Goal: Task Accomplishment & Management: Use online tool/utility

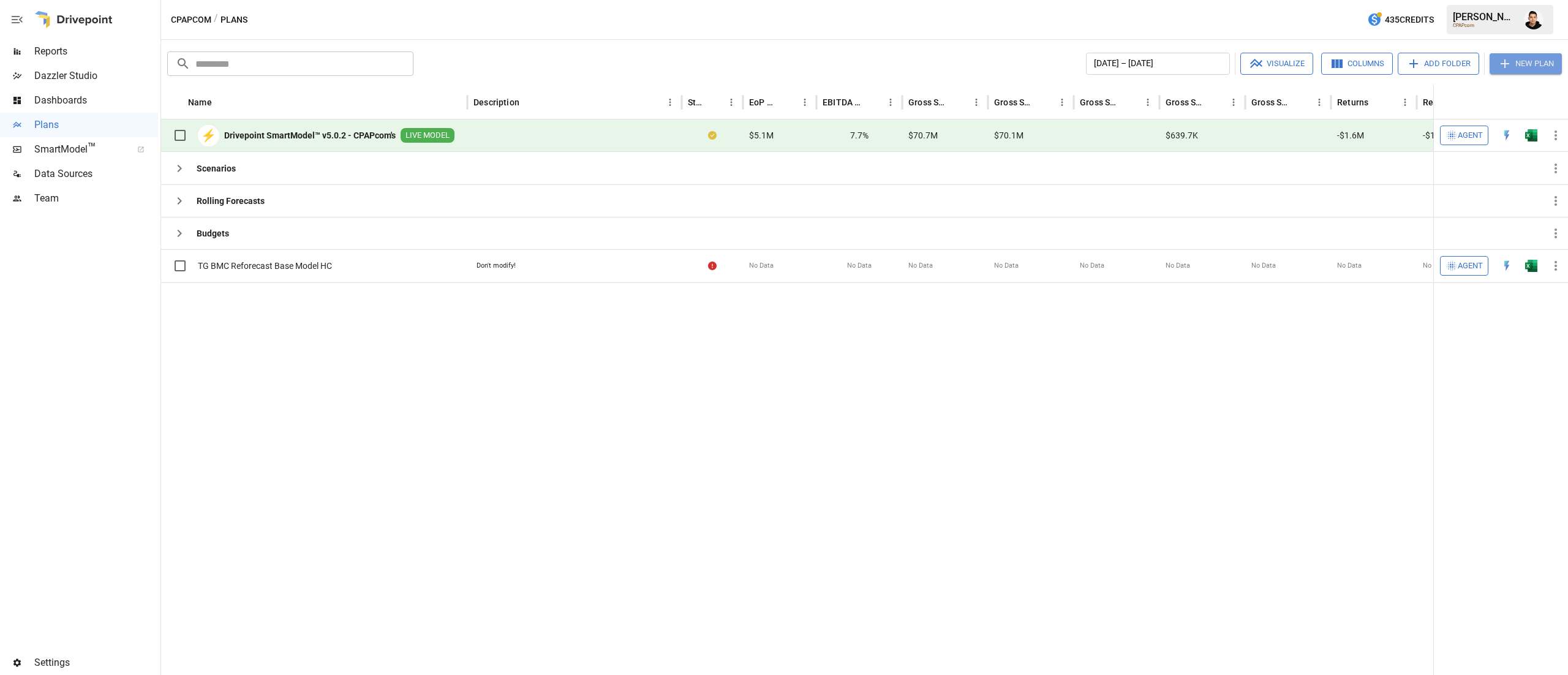
click at [1537, 55] on button "New Plan" at bounding box center [1526, 64] width 72 height 21
click at [1534, 135] on img "Open in Excel" at bounding box center [1531, 135] width 12 height 12
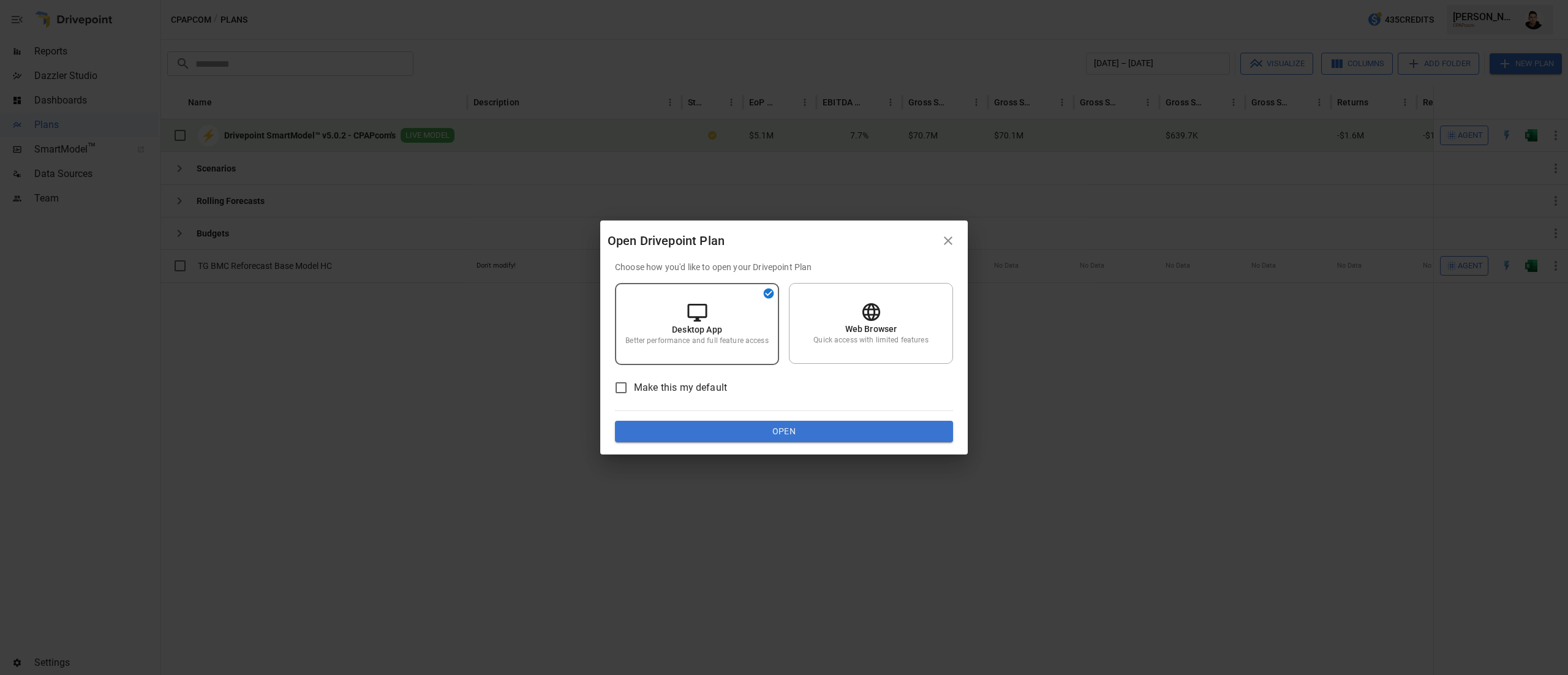
click at [748, 453] on div "Choose how you'd like to open your Drivepoint Plan Desktop App Better performan…" at bounding box center [783, 357] width 367 height 194
click at [770, 429] on button "Open" at bounding box center [783, 432] width 338 height 22
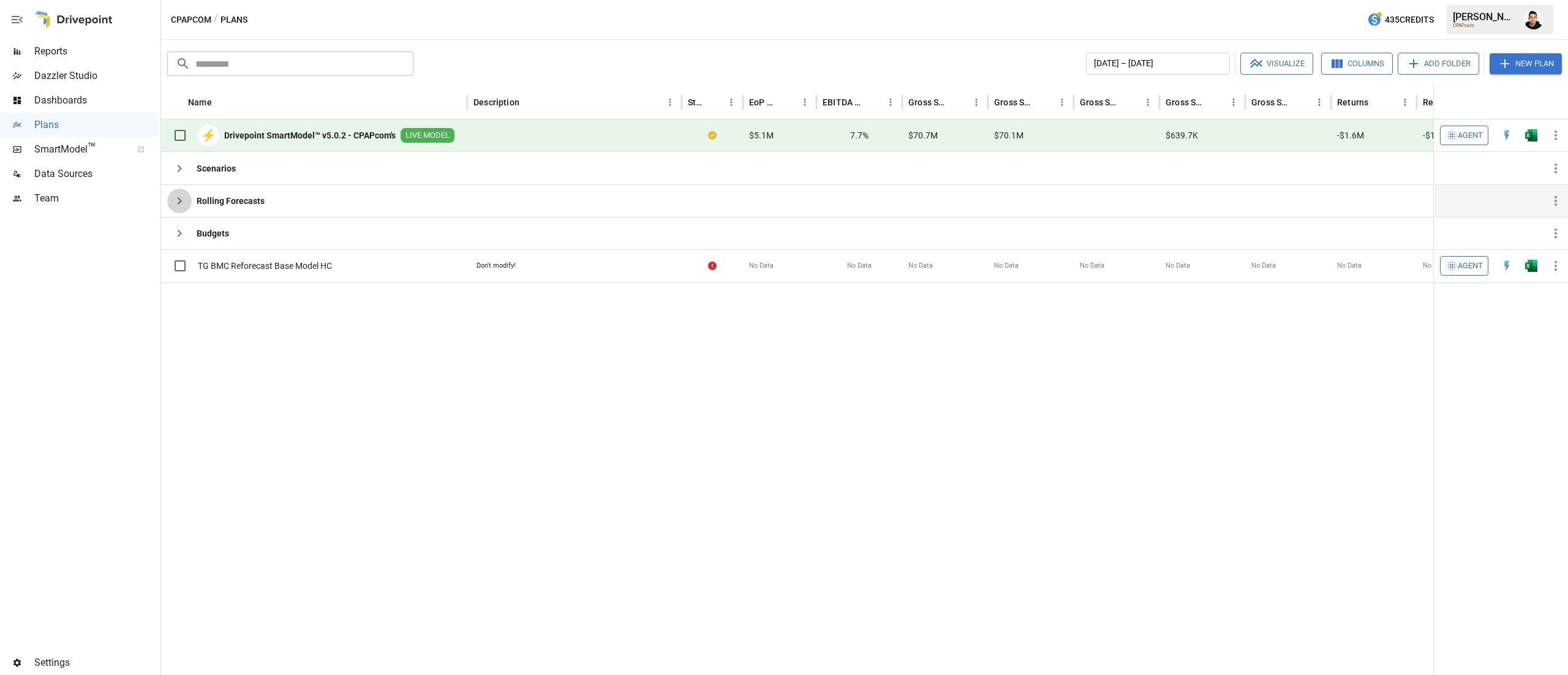
click at [184, 195] on icon "button" at bounding box center [179, 201] width 15 height 15
click at [180, 230] on icon "button" at bounding box center [179, 234] width 15 height 15
